Goal: Information Seeking & Learning: Learn about a topic

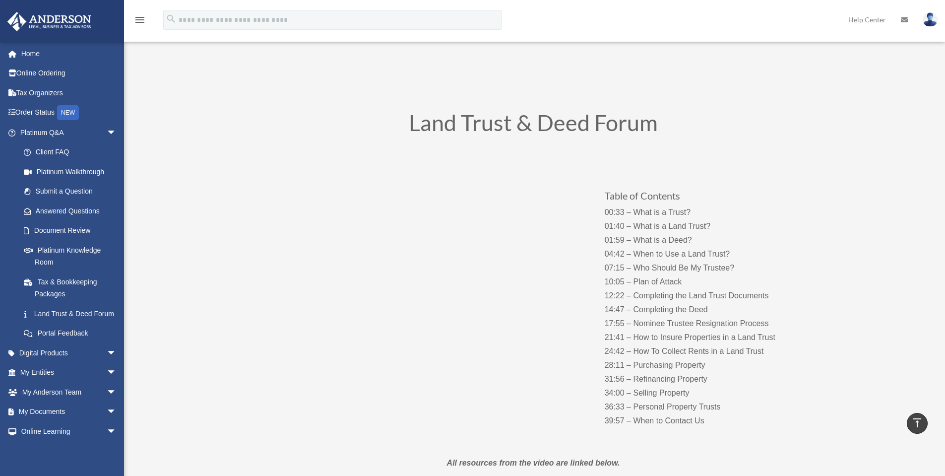
scroll to position [3635, 0]
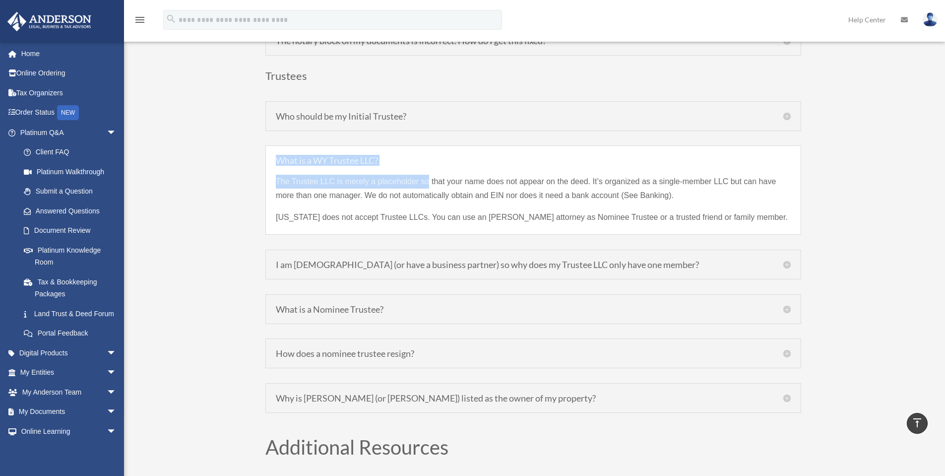
drag, startPoint x: 272, startPoint y: 147, endPoint x: 428, endPoint y: 158, distance: 156.7
click at [428, 158] on div "What is a WY Trustee LLC? The Trustee LLC is merely a placeholder so that your …" at bounding box center [533, 189] width 536 height 89
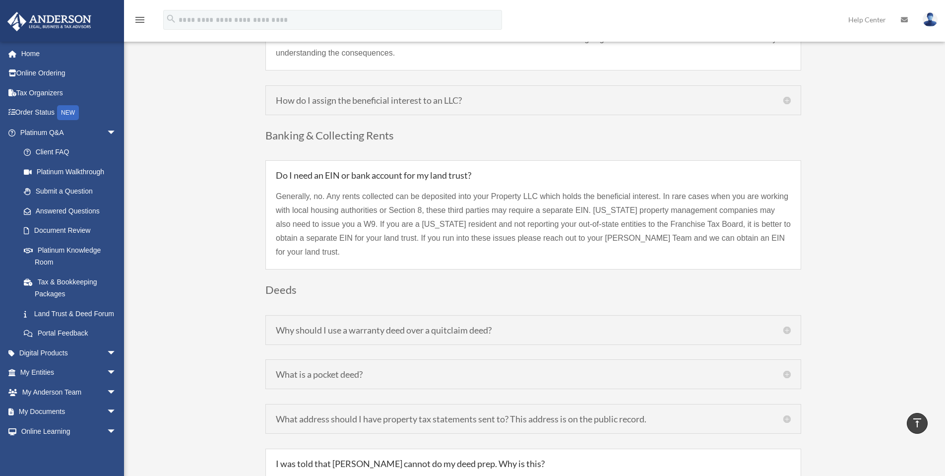
scroll to position [1115, 0]
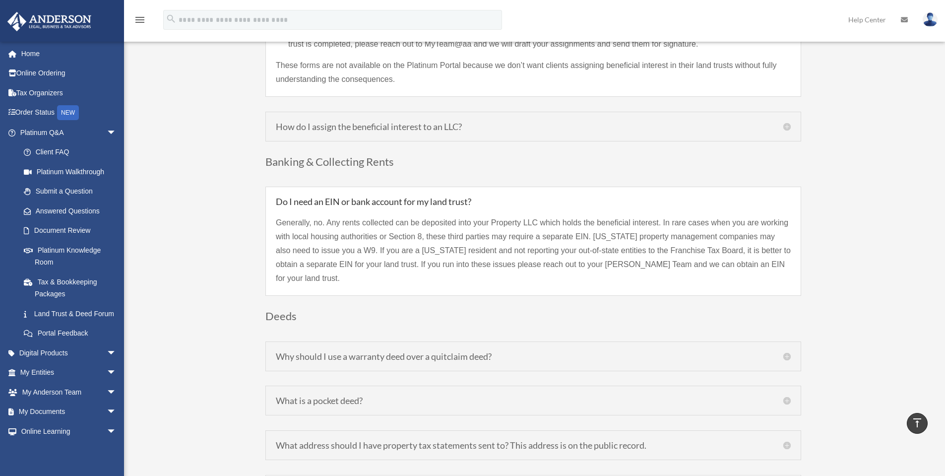
click at [585, 122] on h5 "How do I assign the beneficial interest to an LLC?" at bounding box center [533, 126] width 515 height 9
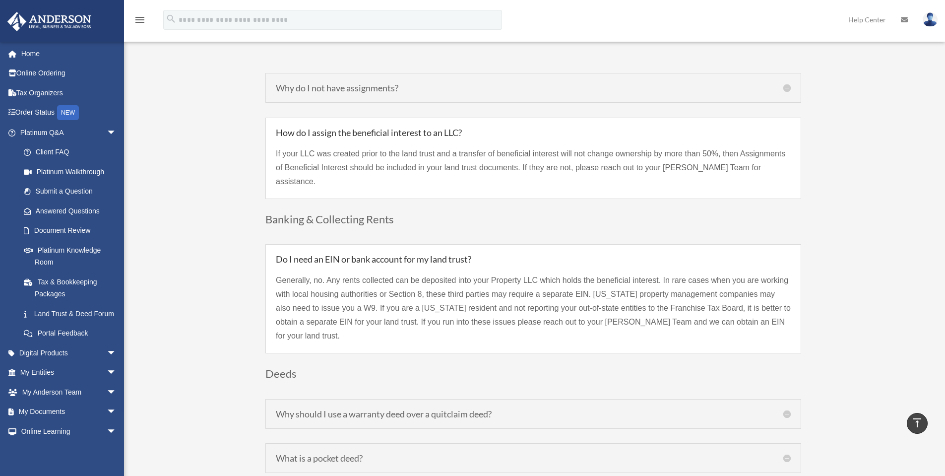
scroll to position [916, 0]
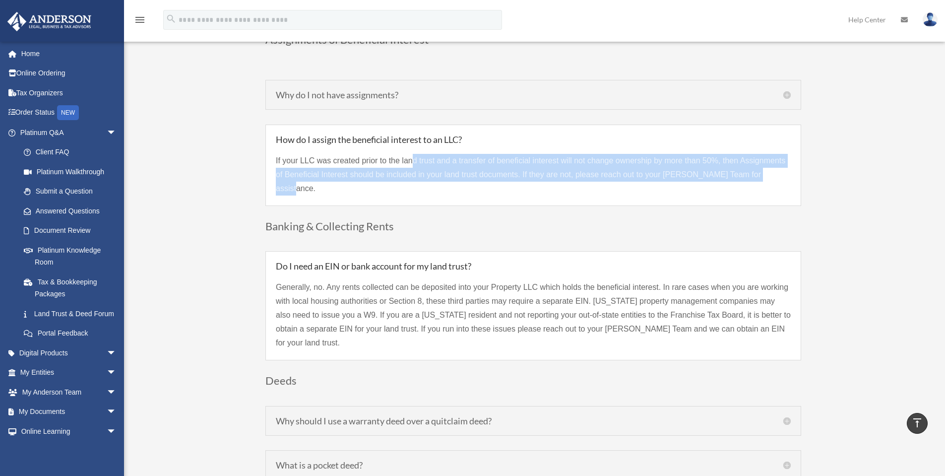
drag, startPoint x: 413, startPoint y: 158, endPoint x: 787, endPoint y: 172, distance: 373.4
click at [787, 172] on p "If your LLC was created prior to the land trust and a transfer of beneficial in…" at bounding box center [533, 175] width 515 height 42
click at [771, 172] on p "If your LLC was created prior to the land trust and a transfer of beneficial in…" at bounding box center [533, 175] width 515 height 42
drag, startPoint x: 775, startPoint y: 172, endPoint x: 281, endPoint y: 153, distance: 493.6
click at [281, 154] on p "If your LLC was created prior to the land trust and a transfer of beneficial in…" at bounding box center [533, 175] width 515 height 42
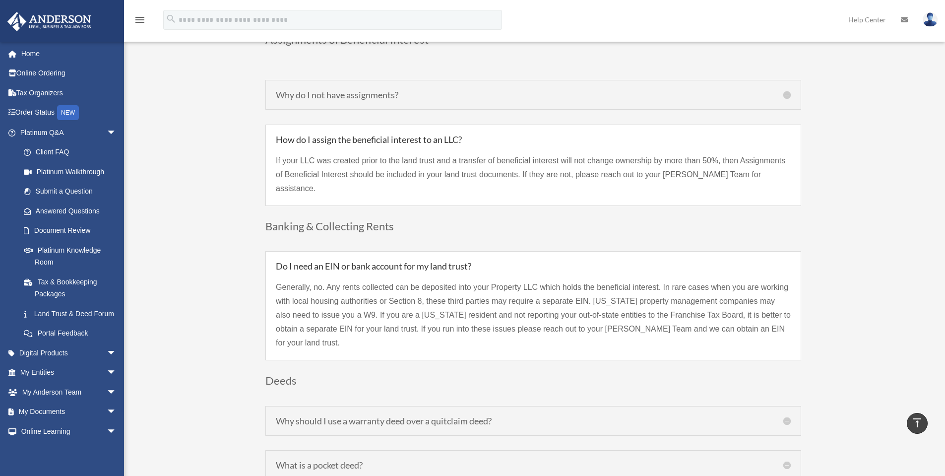
click at [395, 103] on div "Why do I not have assignments? Assignments of Beneficial Interest change the be…" at bounding box center [533, 95] width 536 height 30
click at [375, 101] on div "Why do I not have assignments? Assignments of Beneficial Interest change the be…" at bounding box center [533, 95] width 536 height 30
click at [380, 95] on h5 "Why do I not have assignments?" at bounding box center [533, 94] width 515 height 9
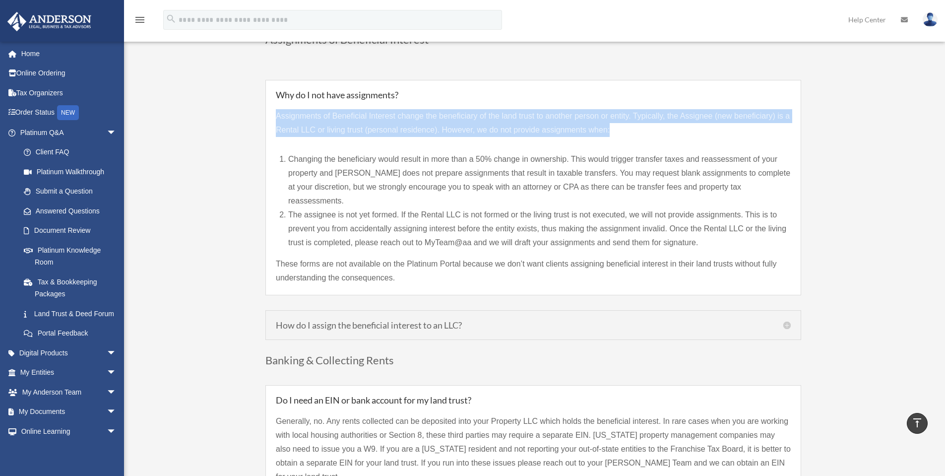
drag, startPoint x: 264, startPoint y: 113, endPoint x: 723, endPoint y: 126, distance: 459.7
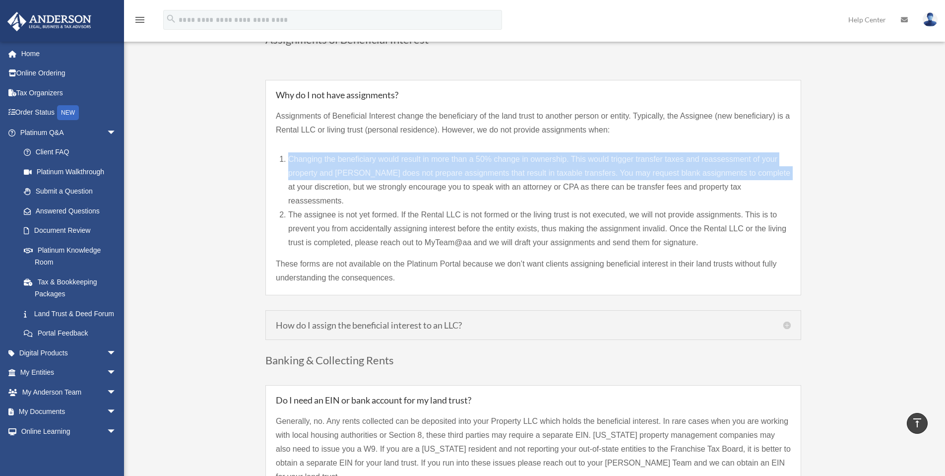
drag, startPoint x: 279, startPoint y: 159, endPoint x: 778, endPoint y: 171, distance: 498.4
click at [778, 171] on div "Assignments of Beneficial Interest change the beneficiary of the land trust to …" at bounding box center [533, 192] width 515 height 186
click at [542, 180] on li "Changing the beneficiary would result in more than a 50% change in ownership. T…" at bounding box center [539, 180] width 503 height 56
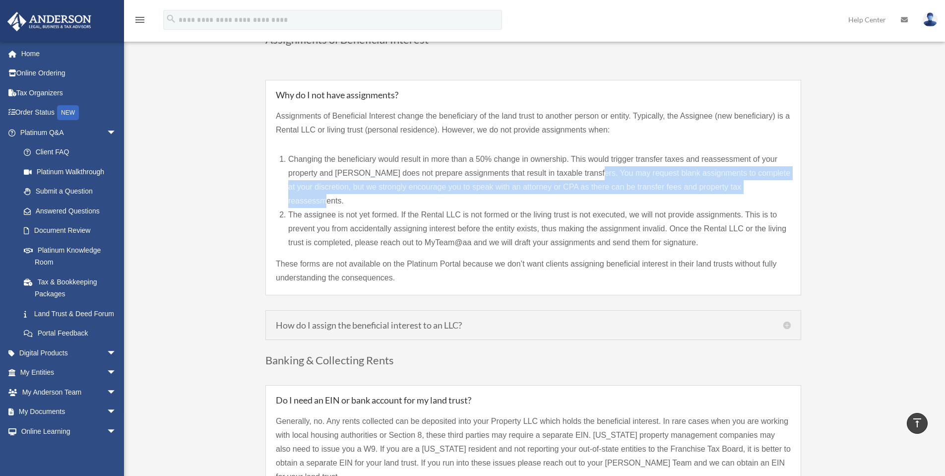
drag, startPoint x: 589, startPoint y: 171, endPoint x: 797, endPoint y: 190, distance: 208.7
click at [797, 190] on div "Why do I not have assignments? Assignments of Beneficial Interest change the be…" at bounding box center [533, 187] width 536 height 215
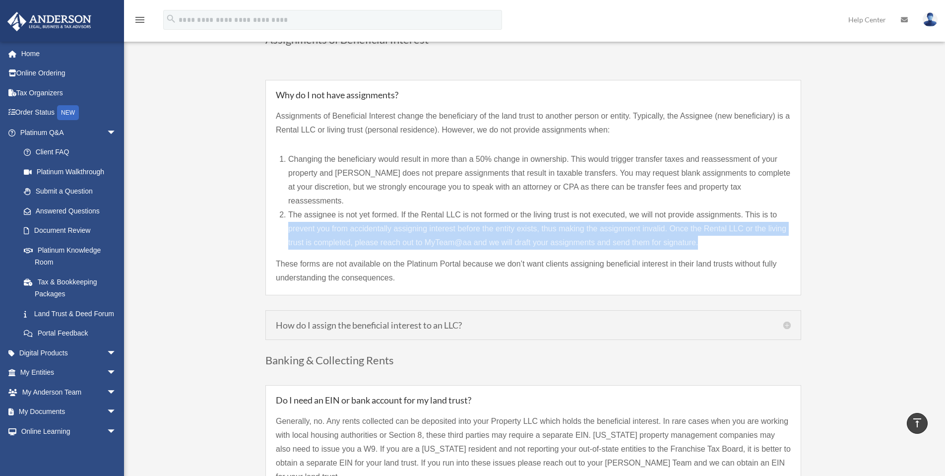
drag, startPoint x: 281, startPoint y: 214, endPoint x: 736, endPoint y: 227, distance: 455.7
click at [736, 227] on div "Assignments of Beneficial Interest change the beneficiary of the land trust to …" at bounding box center [533, 192] width 515 height 186
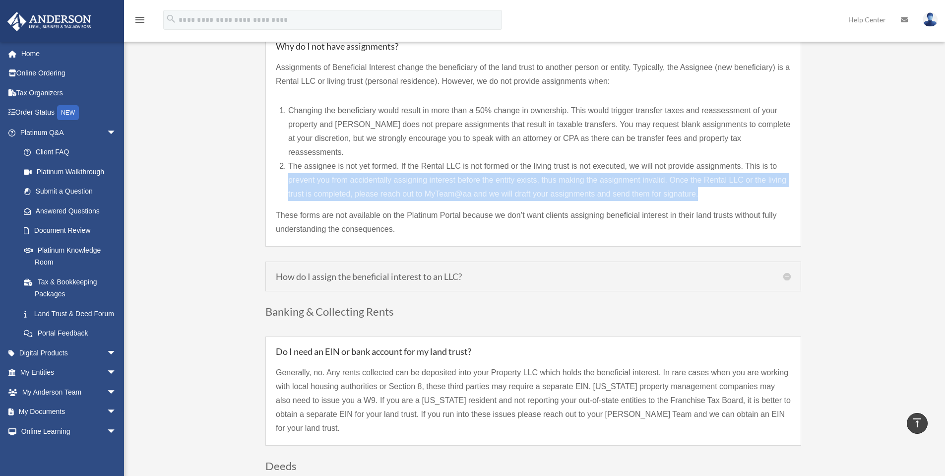
scroll to position [966, 0]
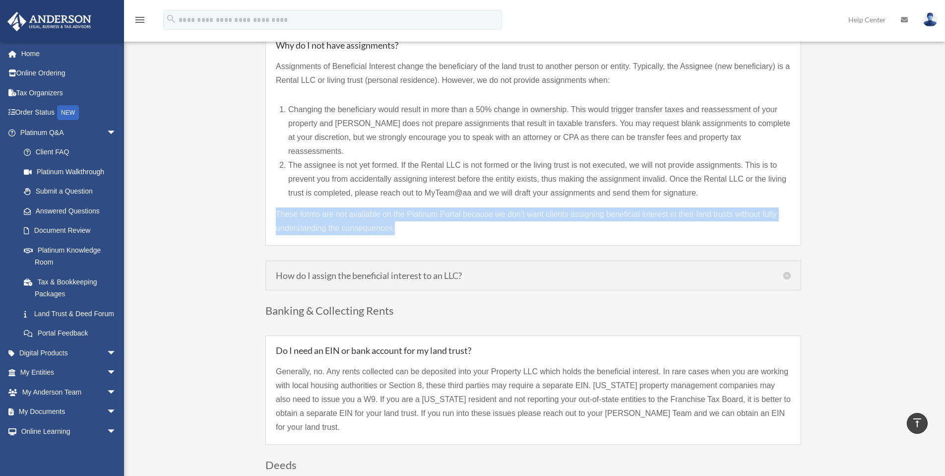
drag, startPoint x: 272, startPoint y: 196, endPoint x: 426, endPoint y: 218, distance: 155.4
click at [426, 218] on div "Why do I not have assignments? Assignments of Beneficial Interest change the be…" at bounding box center [533, 137] width 536 height 215
click at [426, 218] on p "These forms are not available on the Platinum Portal because we don’t want clie…" at bounding box center [533, 221] width 515 height 28
drag, startPoint x: 442, startPoint y: 216, endPoint x: 273, endPoint y: 193, distance: 170.4
click at [273, 193] on div "Why do I not have assignments? Assignments of Beneficial Interest change the be…" at bounding box center [533, 137] width 536 height 215
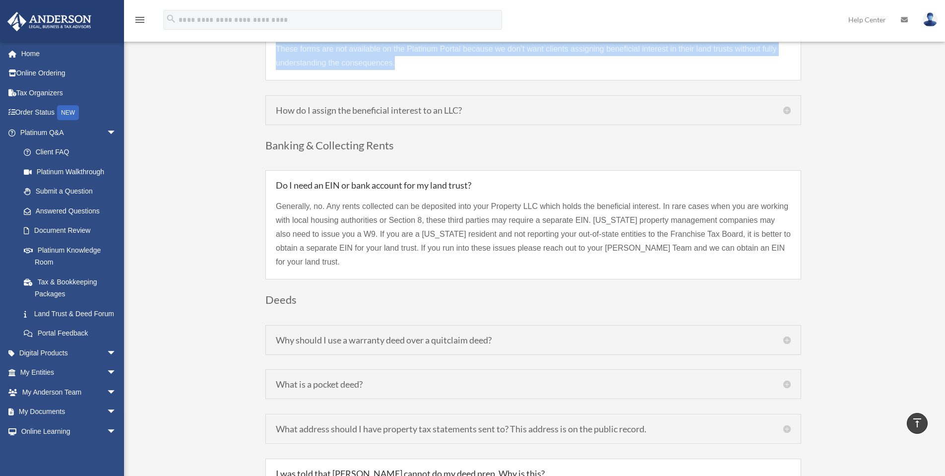
scroll to position [1131, 0]
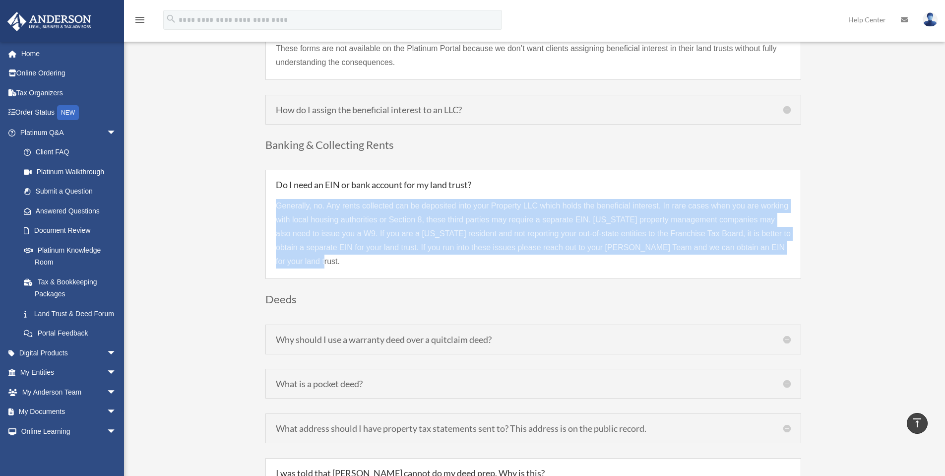
drag, startPoint x: 273, startPoint y: 190, endPoint x: 791, endPoint y: 245, distance: 520.0
click at [791, 245] on div "Do I need an EIN or bank account for my land trust? Generally, no. Any rents co…" at bounding box center [533, 224] width 536 height 109
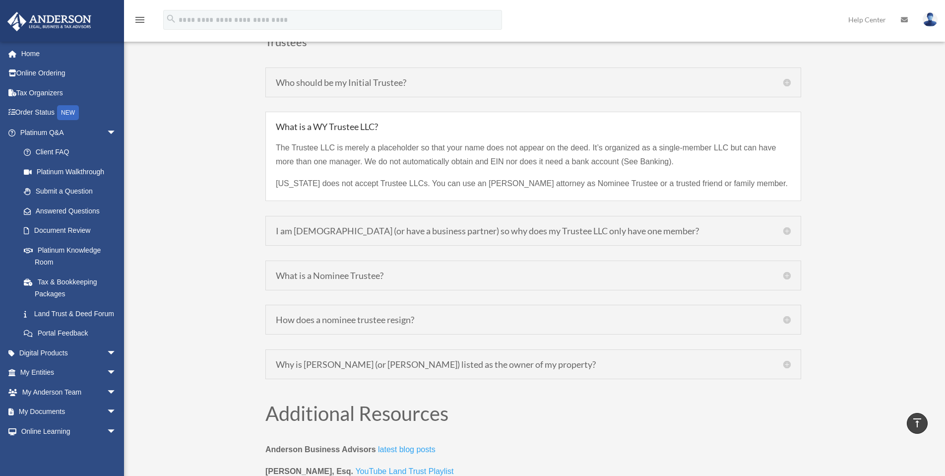
scroll to position [3680, 0]
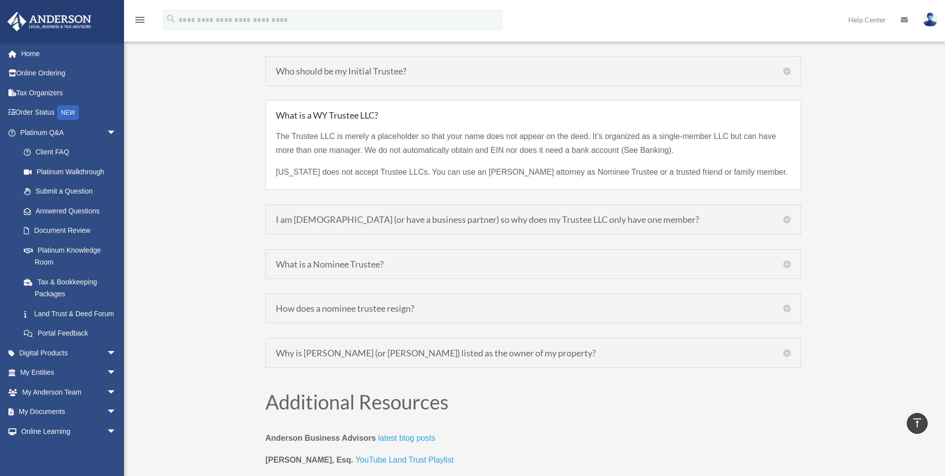
click at [548, 256] on div "What is a Nominee Trustee? A Nominee Trustee is an [PERSON_NAME] attorney who t…" at bounding box center [533, 264] width 536 height 30
click at [787, 260] on h5 "What is a Nominee Trustee?" at bounding box center [533, 264] width 515 height 9
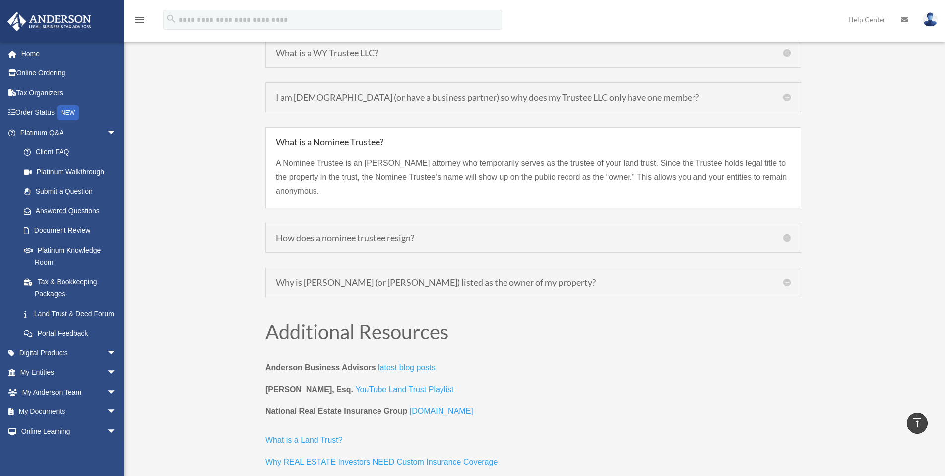
scroll to position [3746, 0]
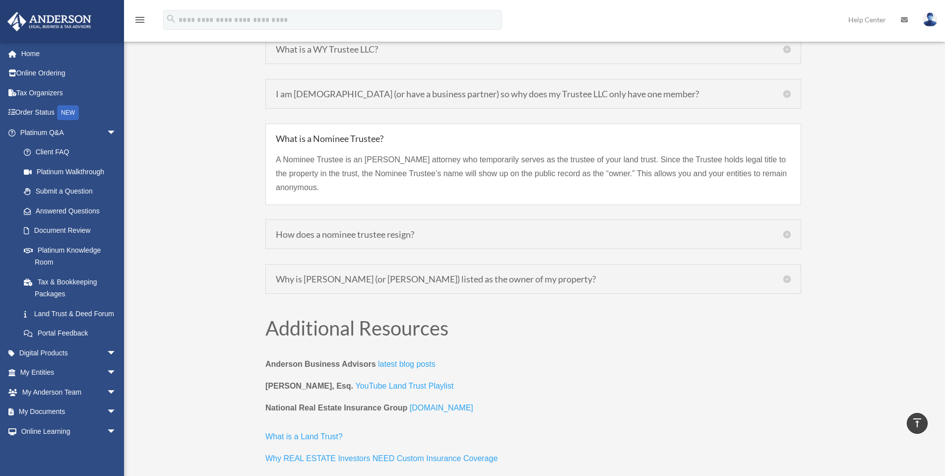
click at [786, 274] on h5 "Why is [PERSON_NAME] (or [PERSON_NAME]) listed as the owner of my property?" at bounding box center [533, 278] width 515 height 9
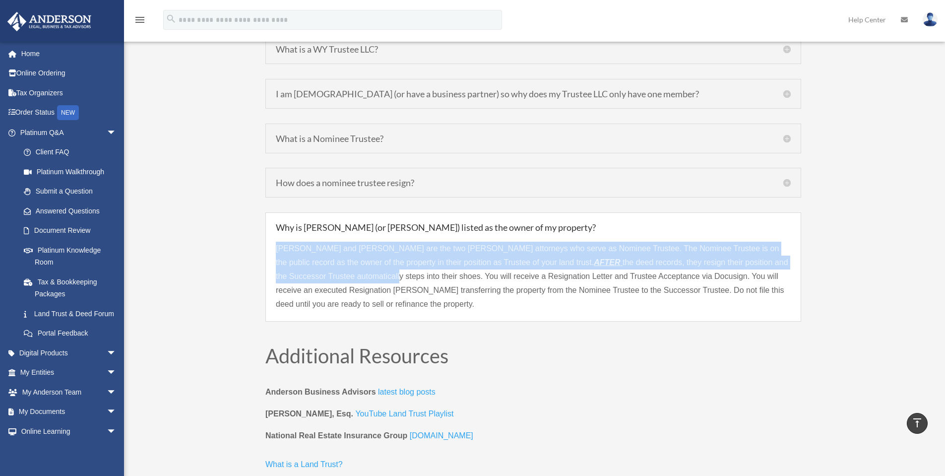
drag, startPoint x: 337, startPoint y: 234, endPoint x: 786, endPoint y: 246, distance: 448.8
click at [786, 246] on p "[PERSON_NAME] and [PERSON_NAME] are the two [PERSON_NAME] attorneys who serve a…" at bounding box center [533, 276] width 515 height 69
click at [773, 249] on p "[PERSON_NAME] and [PERSON_NAME] are the two [PERSON_NAME] attorneys who serve a…" at bounding box center [533, 276] width 515 height 69
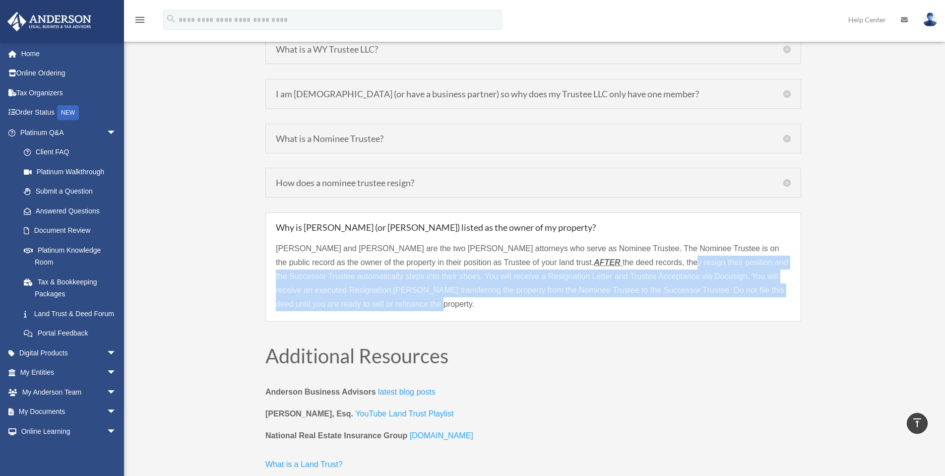
drag, startPoint x: 568, startPoint y: 248, endPoint x: 788, endPoint y: 295, distance: 224.9
click at [788, 295] on p "[PERSON_NAME] and [PERSON_NAME] are the two [PERSON_NAME] attorneys who serve a…" at bounding box center [533, 276] width 515 height 69
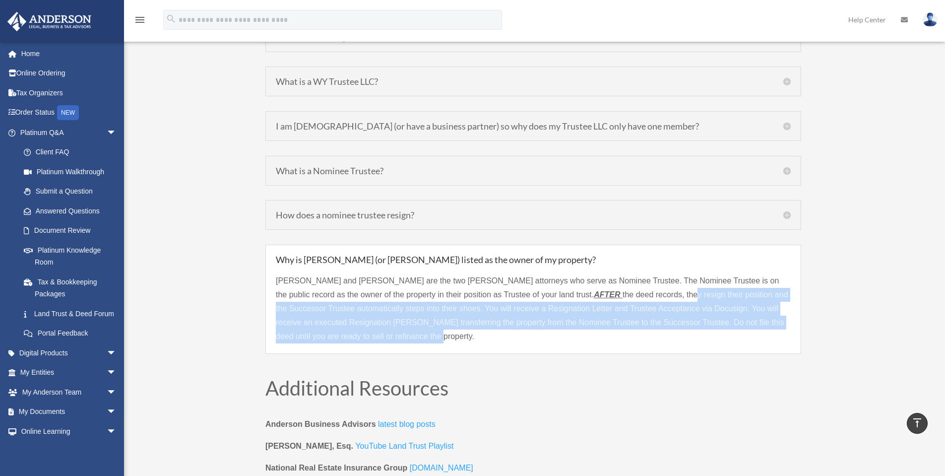
scroll to position [3713, 0]
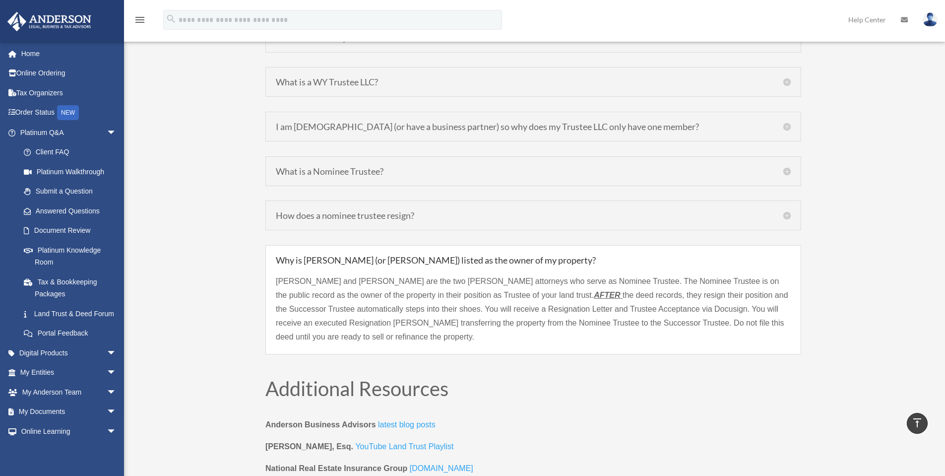
click at [788, 211] on h5 "How does a nominee trustee resign?" at bounding box center [533, 215] width 515 height 9
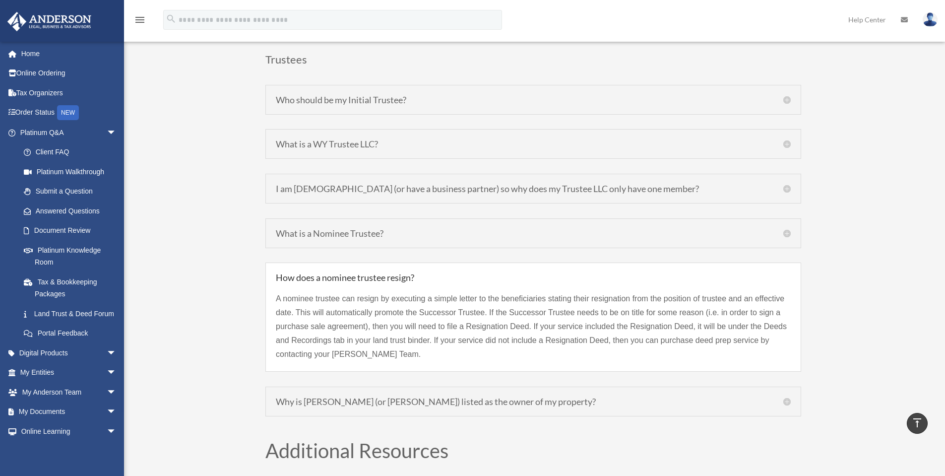
scroll to position [3647, 0]
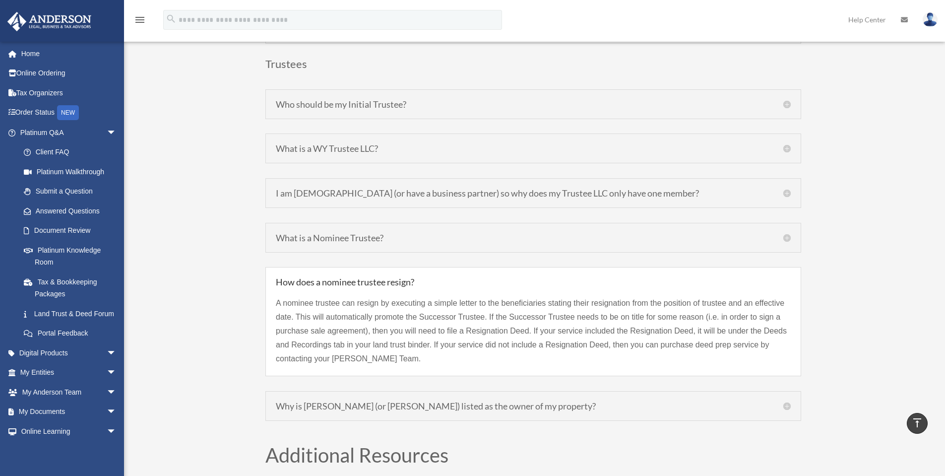
click at [786, 189] on h5 "I am [DEMOGRAPHIC_DATA] (or have a business partner) so why does my Trustee LLC…" at bounding box center [533, 193] width 515 height 9
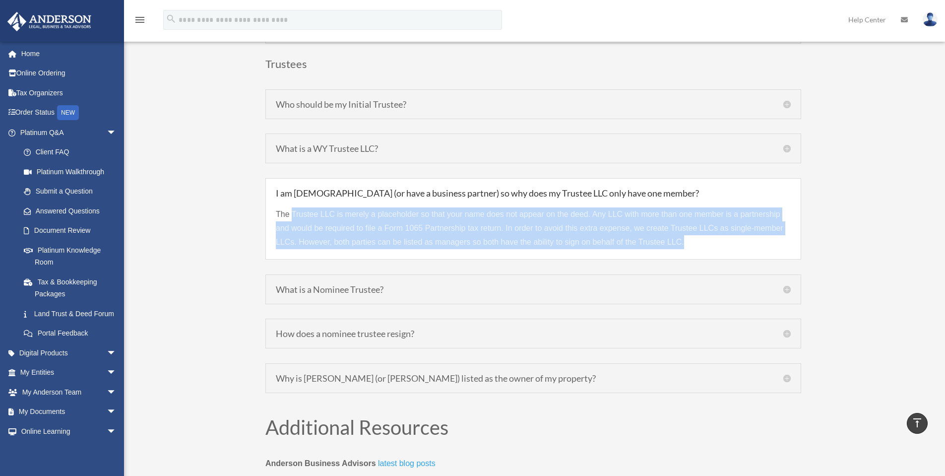
drag, startPoint x: 301, startPoint y: 194, endPoint x: 784, endPoint y: 224, distance: 483.3
click at [784, 224] on div "The Trustee LLC is merely a placeholder so that your name does not appear on th…" at bounding box center [533, 224] width 515 height 52
click at [728, 225] on p "The Trustee LLC is merely a placeholder so that your name does not appear on th…" at bounding box center [533, 228] width 515 height 42
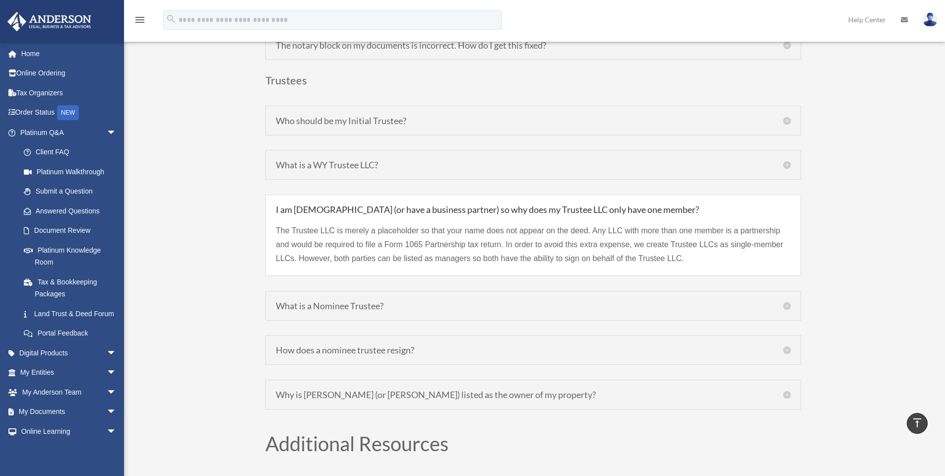
scroll to position [3614, 0]
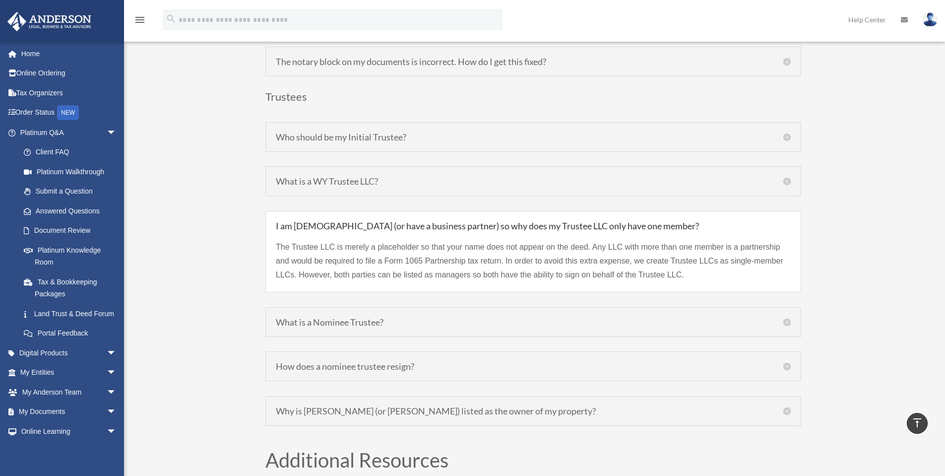
click at [786, 177] on h5 "What is a WY Trustee LLC?" at bounding box center [533, 181] width 515 height 9
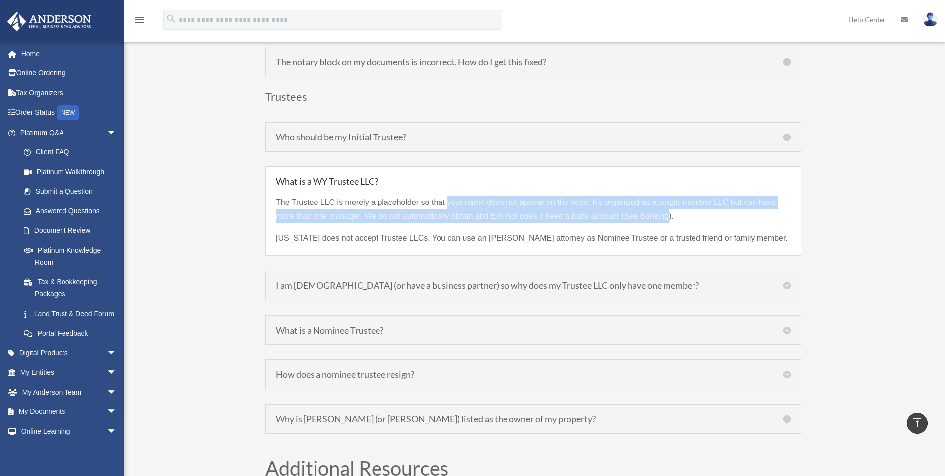
drag, startPoint x: 560, startPoint y: 182, endPoint x: 667, endPoint y: 196, distance: 107.6
click at [667, 196] on p "The Trustee LLC is merely a placeholder so that your name does not appear on th…" at bounding box center [533, 214] width 515 height 36
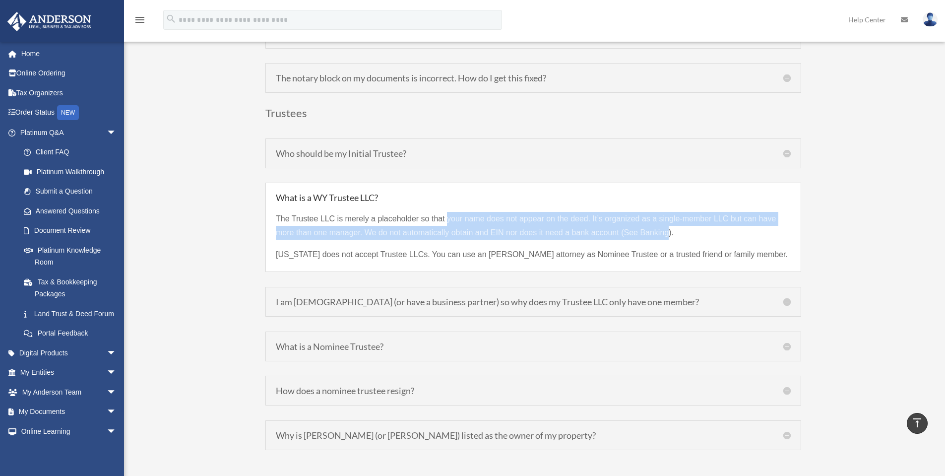
scroll to position [3597, 0]
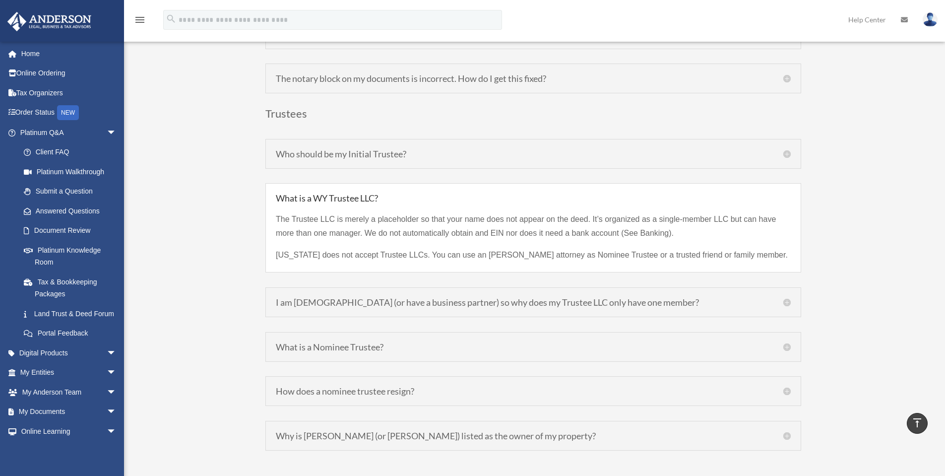
click at [583, 149] on h5 "Who should be my Initial Trustee?" at bounding box center [533, 153] width 515 height 9
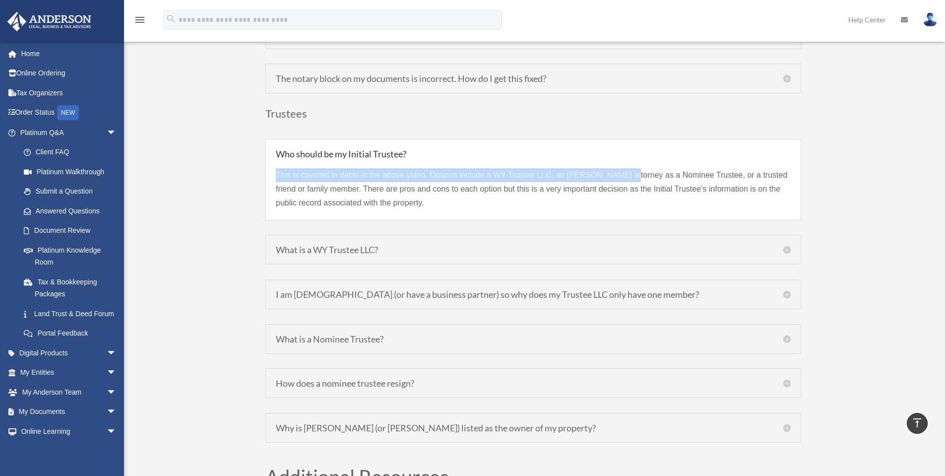
drag, startPoint x: 344, startPoint y: 159, endPoint x: 626, endPoint y: 162, distance: 281.9
click at [626, 168] on p "This is covered in detail in the above video. Options include a WY Trustee LLC,…" at bounding box center [533, 189] width 515 height 42
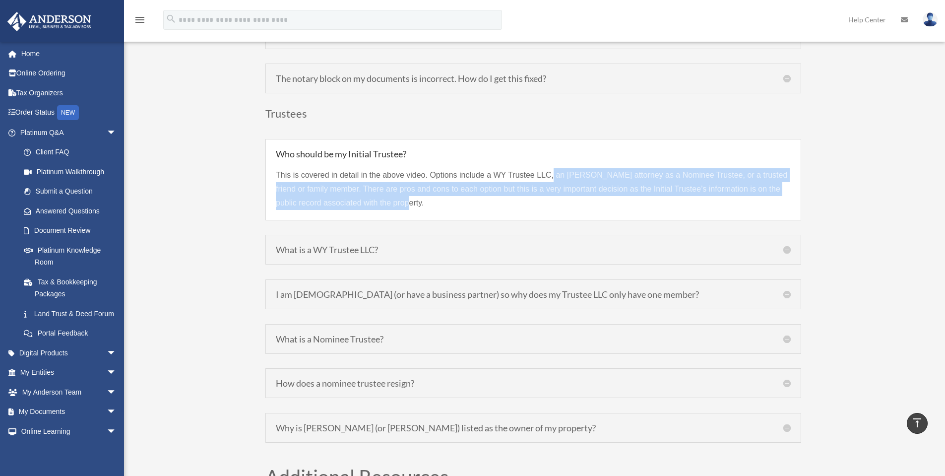
drag, startPoint x: 553, startPoint y: 159, endPoint x: 789, endPoint y: 184, distance: 237.0
click at [789, 184] on p "This is covered in detail in the above video. Options include a WY Trustee LLC,…" at bounding box center [533, 189] width 515 height 42
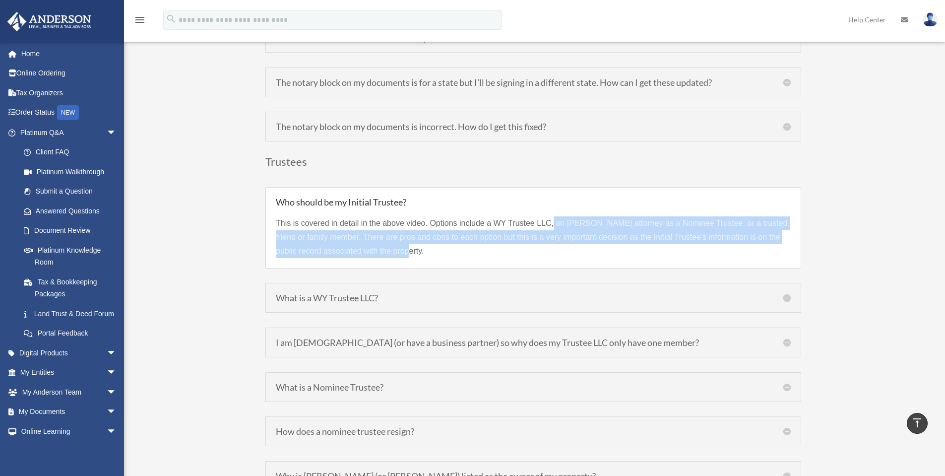
scroll to position [3548, 0]
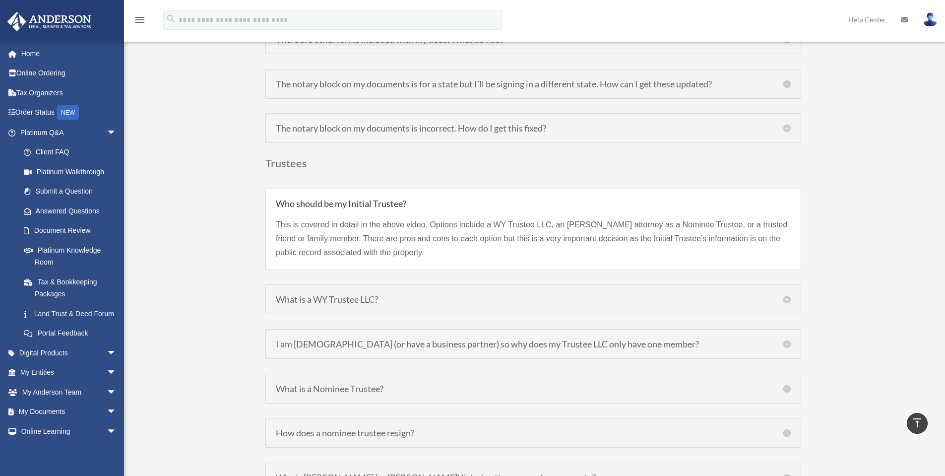
click at [615, 124] on h5 "The notary block on my documents is incorrect. How do I get this fixed?" at bounding box center [533, 128] width 515 height 9
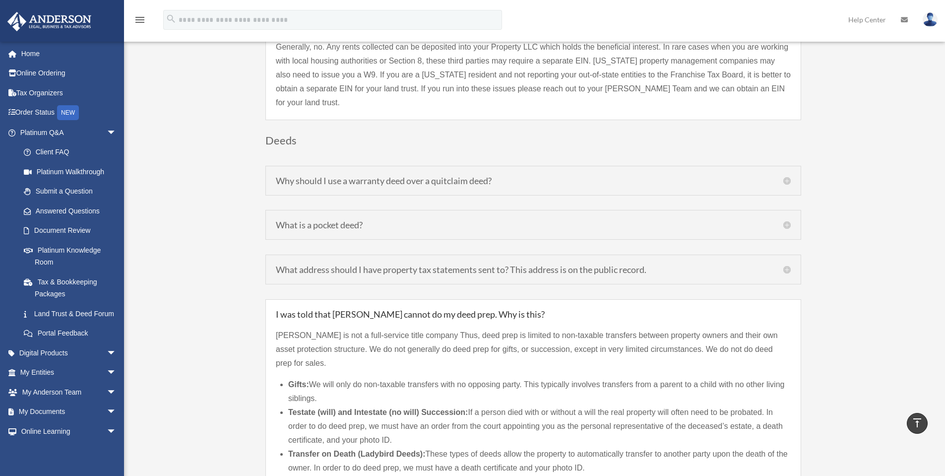
scroll to position [1307, 0]
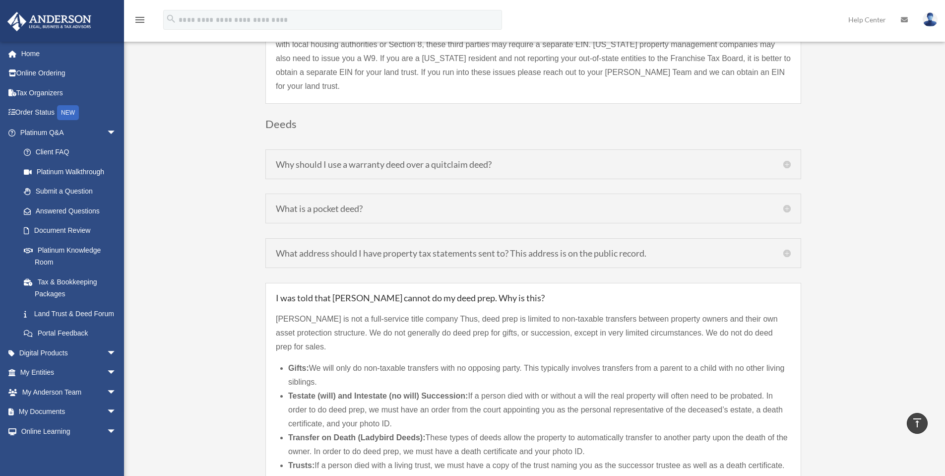
click at [557, 157] on div "Why should I use a warranty deed over a quitclaim deed? Property ownership is a…" at bounding box center [533, 164] width 536 height 30
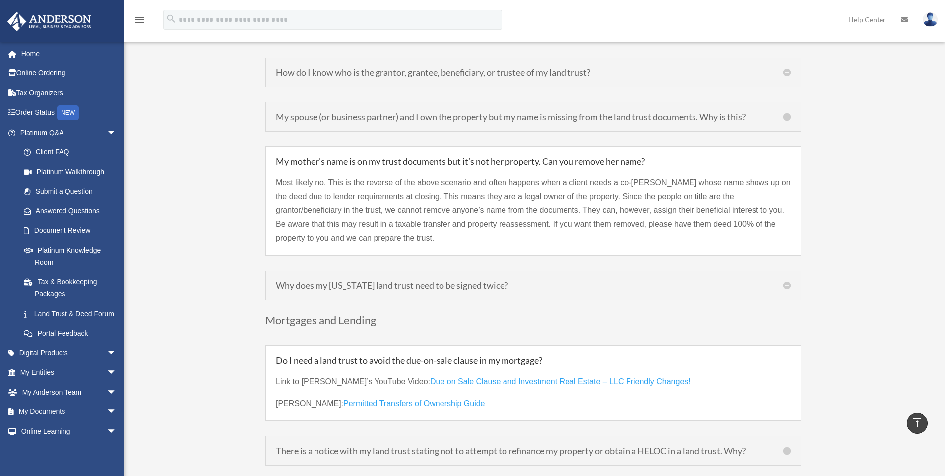
scroll to position [2739, 0]
